Goal: Task Accomplishment & Management: Manage account settings

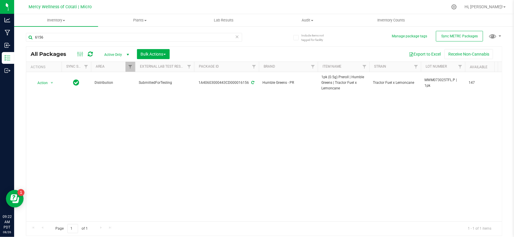
type input "6156"
click at [239, 37] on icon at bounding box center [237, 36] width 4 height 7
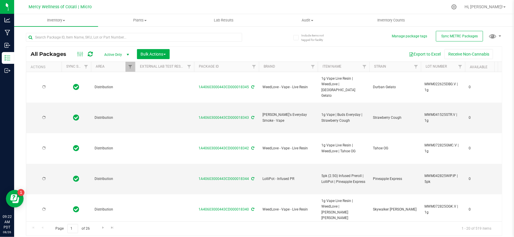
type input "[DATE]"
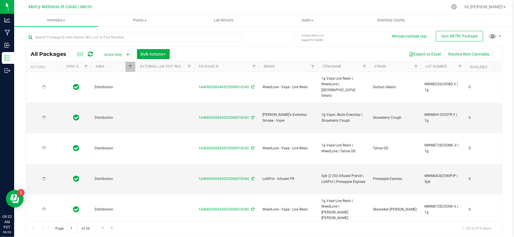
type input "[DATE]"
